Goal: Download file/media

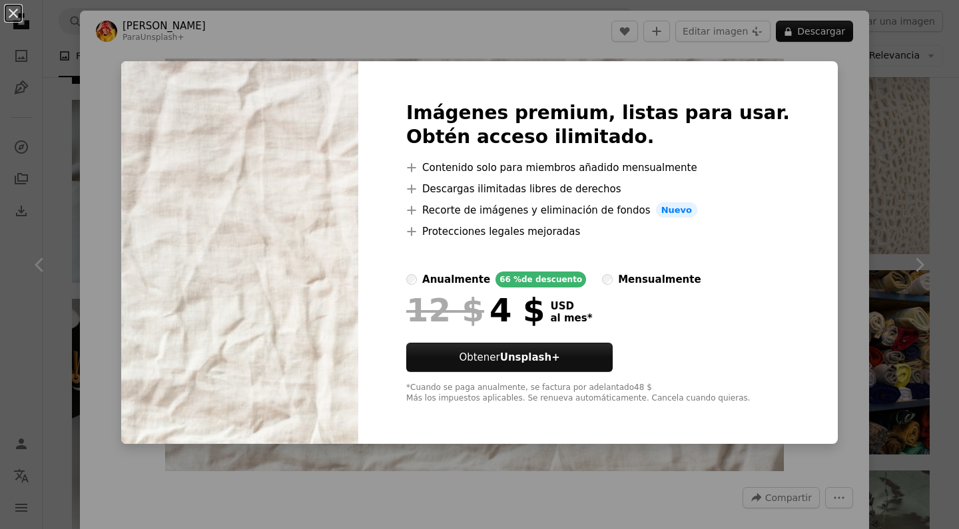
scroll to position [22760, 0]
click at [901, 118] on div "An X shape Imágenes premium, listas para usar. Obtén acceso ilimitado. A plus s…" at bounding box center [479, 264] width 959 height 529
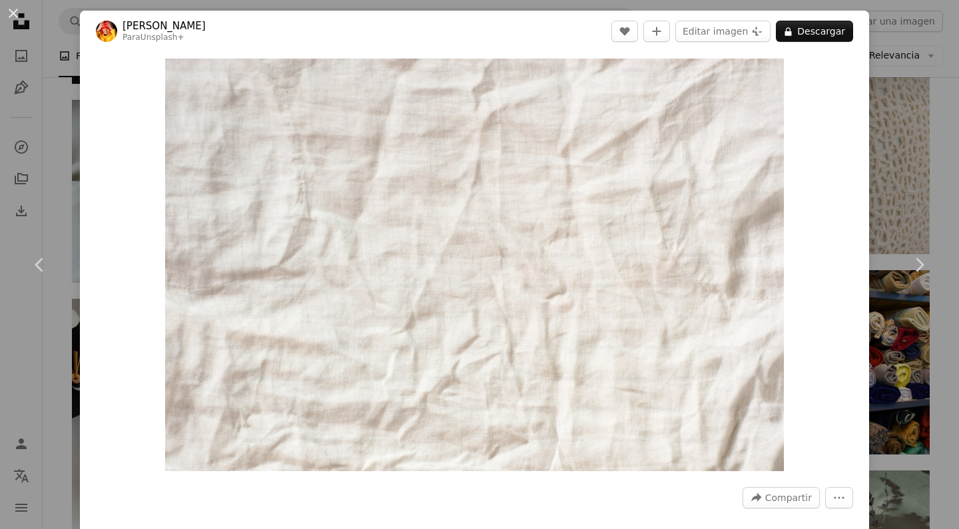
click at [898, 95] on div "An X shape Chevron left Chevron right [PERSON_NAME] Para Unsplash+ A heart A pl…" at bounding box center [479, 264] width 959 height 529
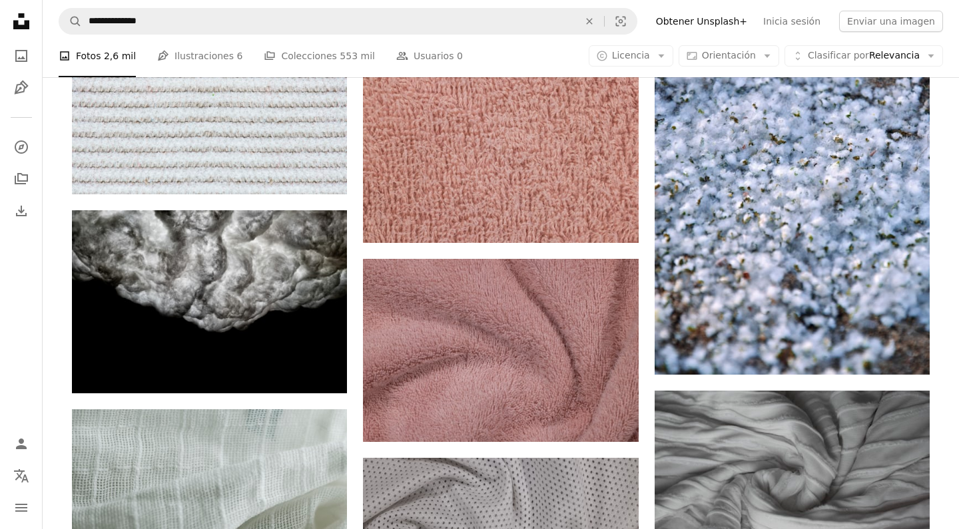
scroll to position [5072, 0]
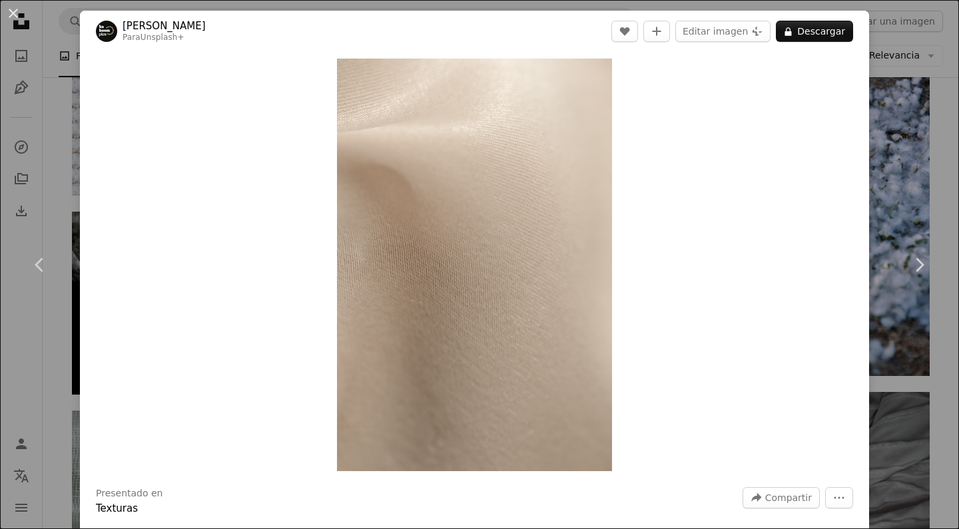
click at [761, 230] on div "Zoom in" at bounding box center [474, 265] width 789 height 426
click at [848, 36] on button "A lock Descargar" at bounding box center [814, 31] width 77 height 21
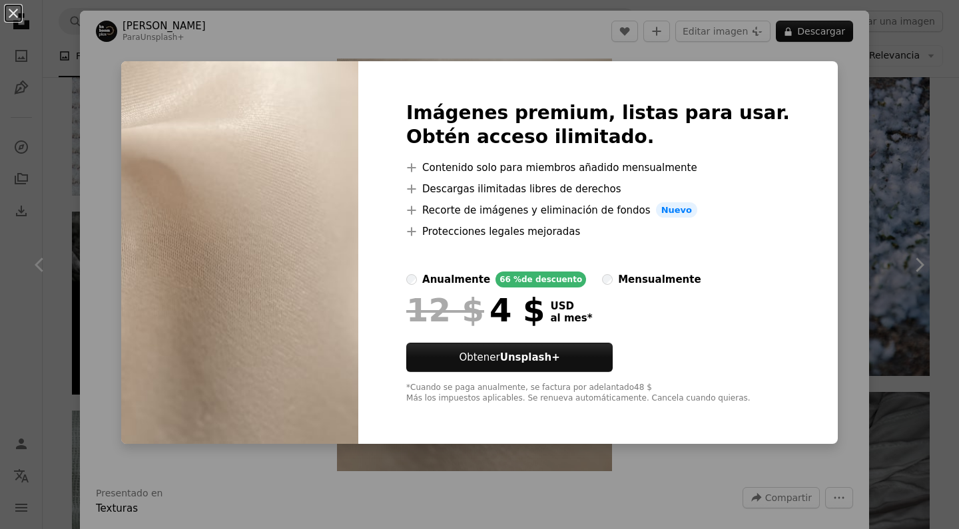
click at [815, 163] on div "An X shape Imágenes premium, listas para usar. Obtén acceso ilimitado. A plus s…" at bounding box center [479, 264] width 959 height 529
